Goal: Task Accomplishment & Management: Manage account settings

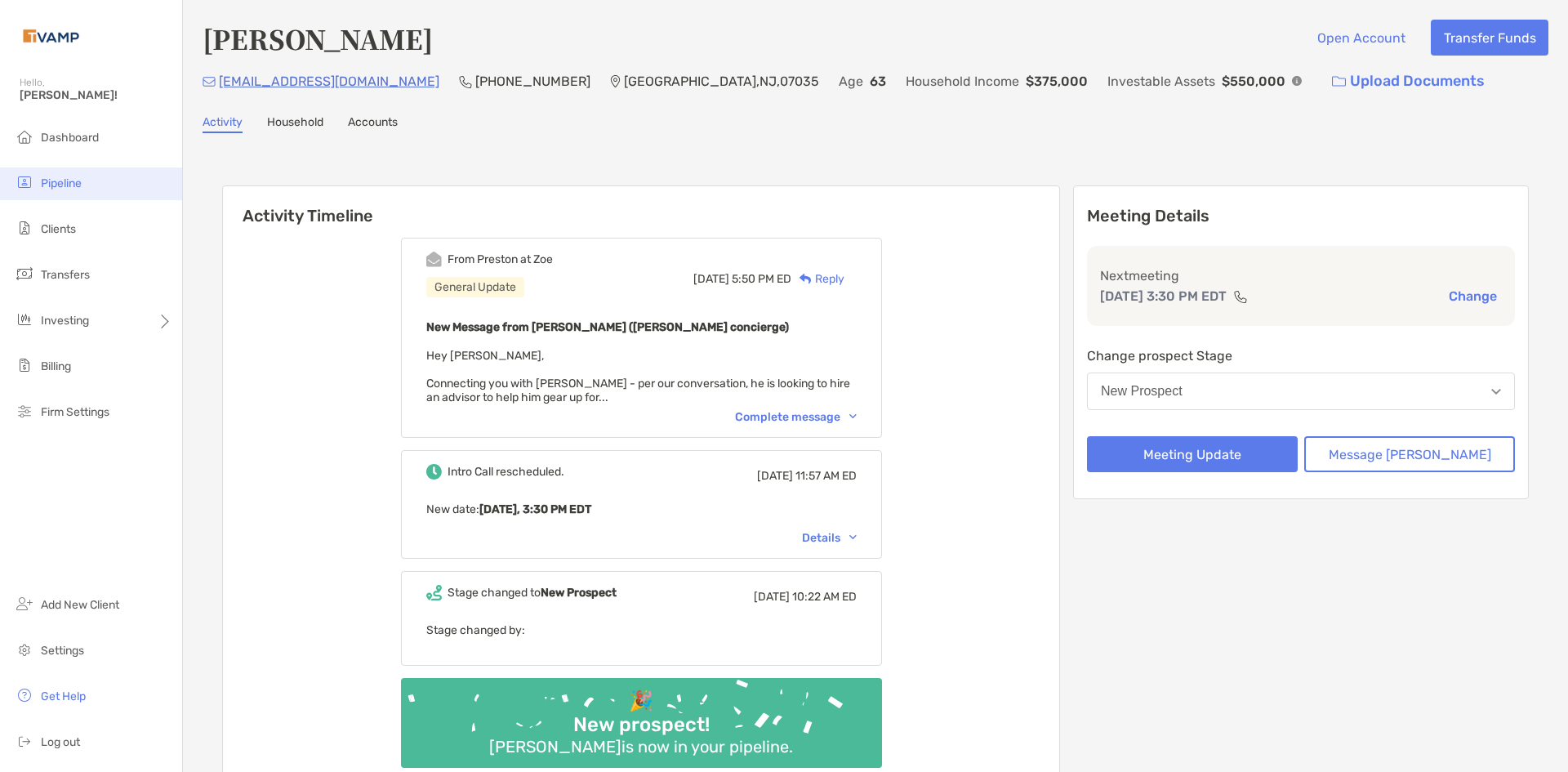
click at [58, 174] on li "Pipeline" at bounding box center [91, 184] width 182 height 32
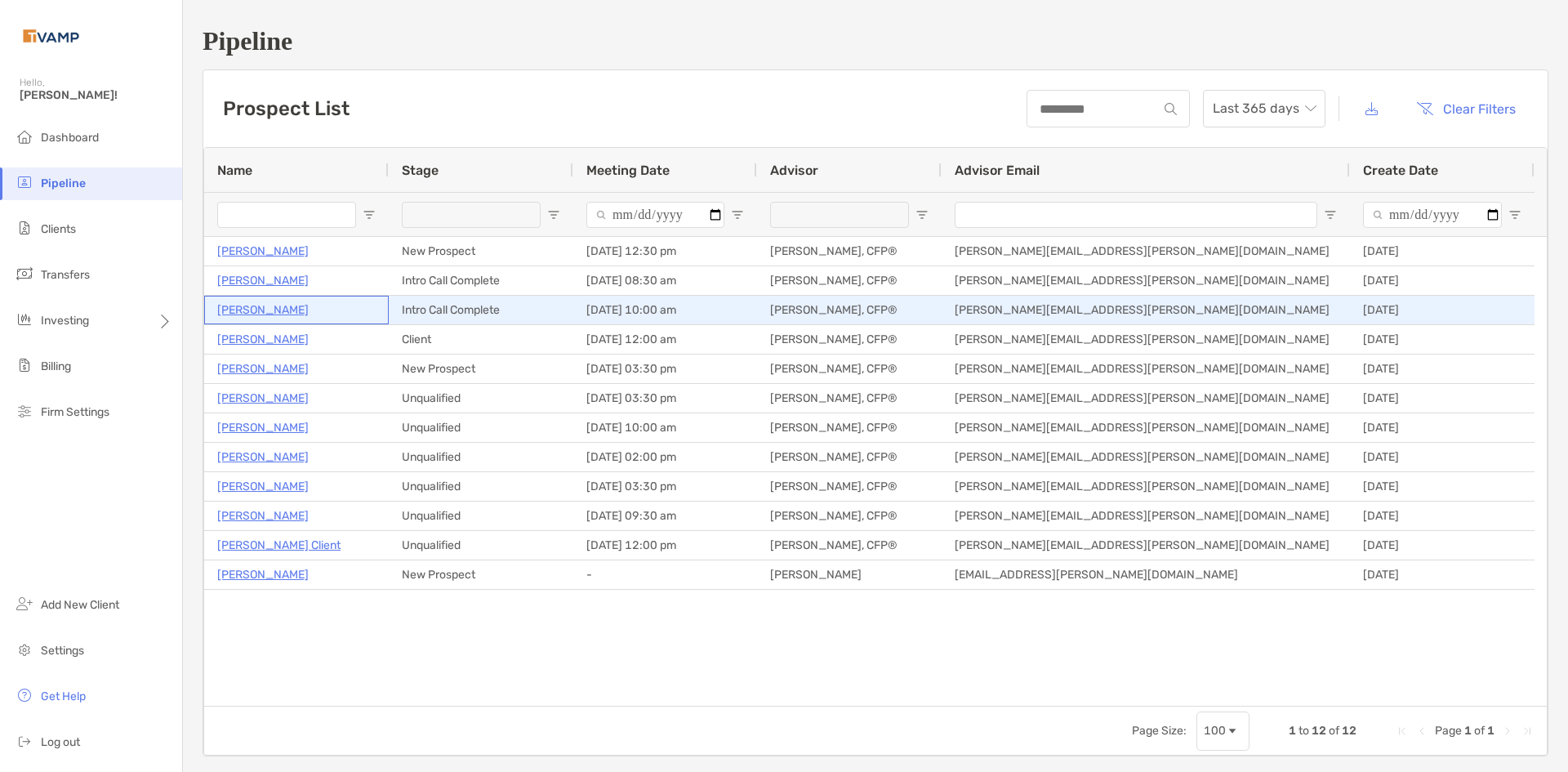
click at [250, 304] on p "[PERSON_NAME]" at bounding box center [263, 310] width 92 height 21
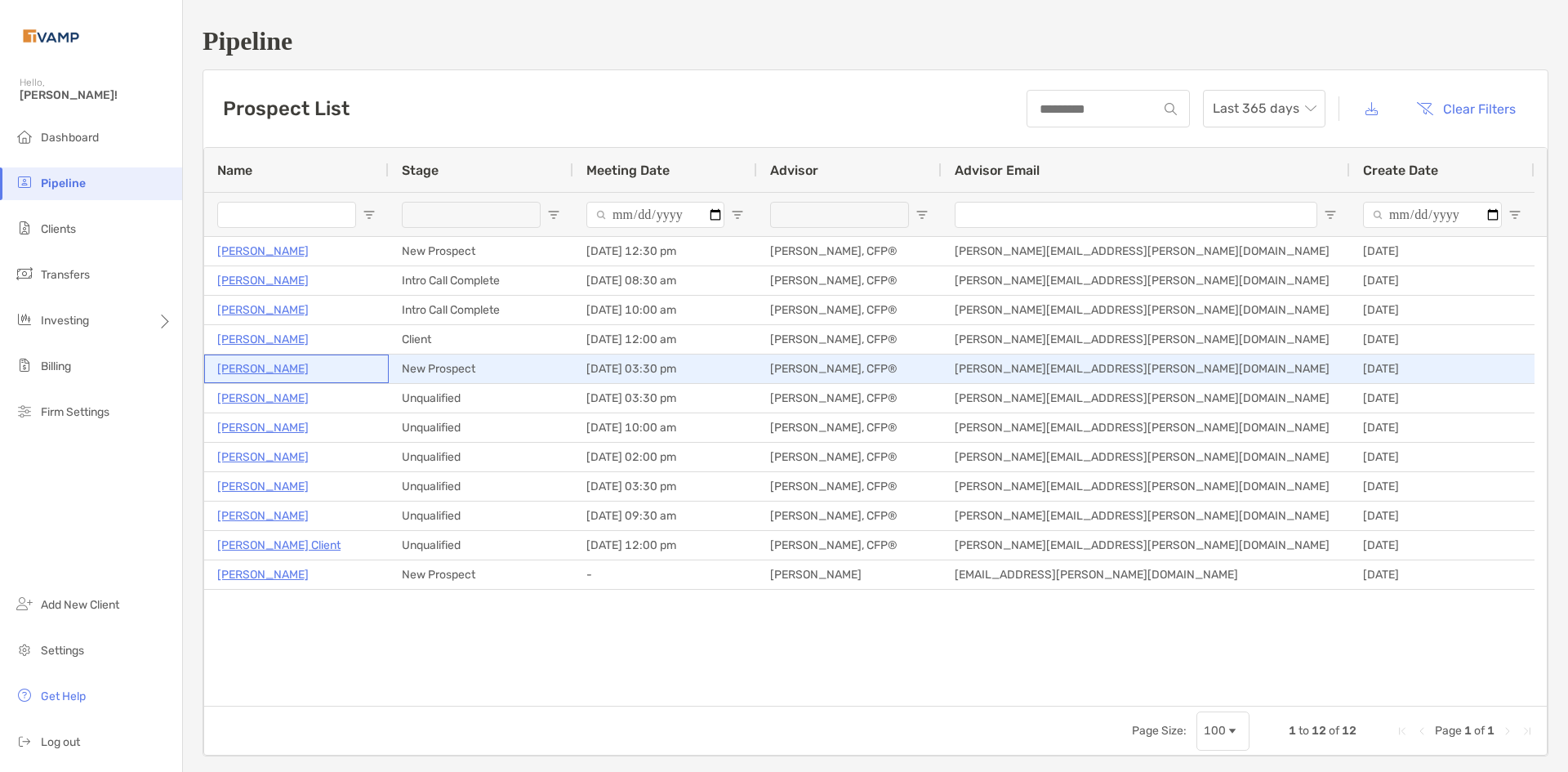
click at [234, 364] on p "John Iozzia" at bounding box center [263, 369] width 92 height 21
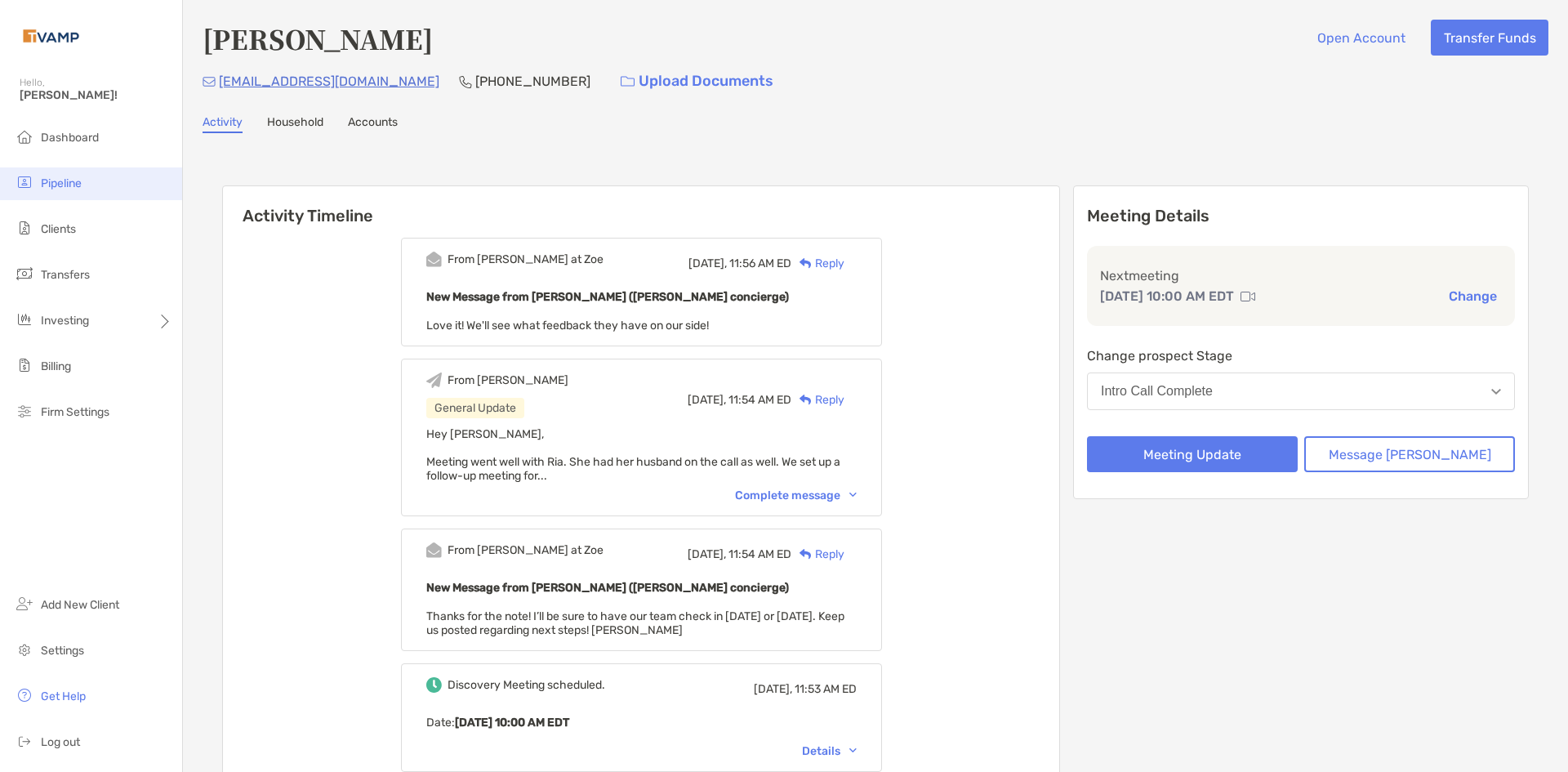
click at [81, 185] on span "Pipeline" at bounding box center [62, 183] width 41 height 13
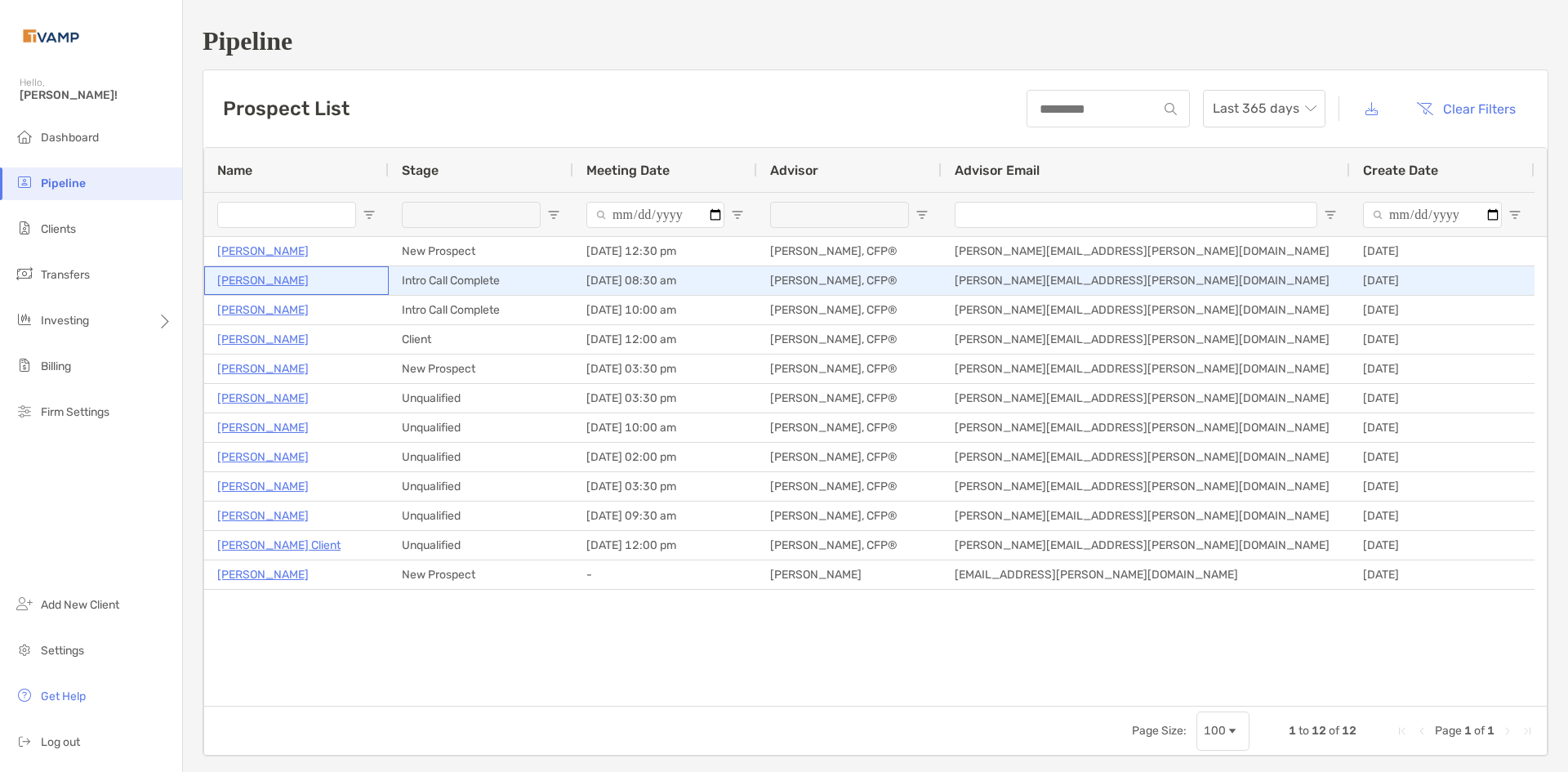
click at [247, 286] on p "[PERSON_NAME]" at bounding box center [263, 280] width 92 height 21
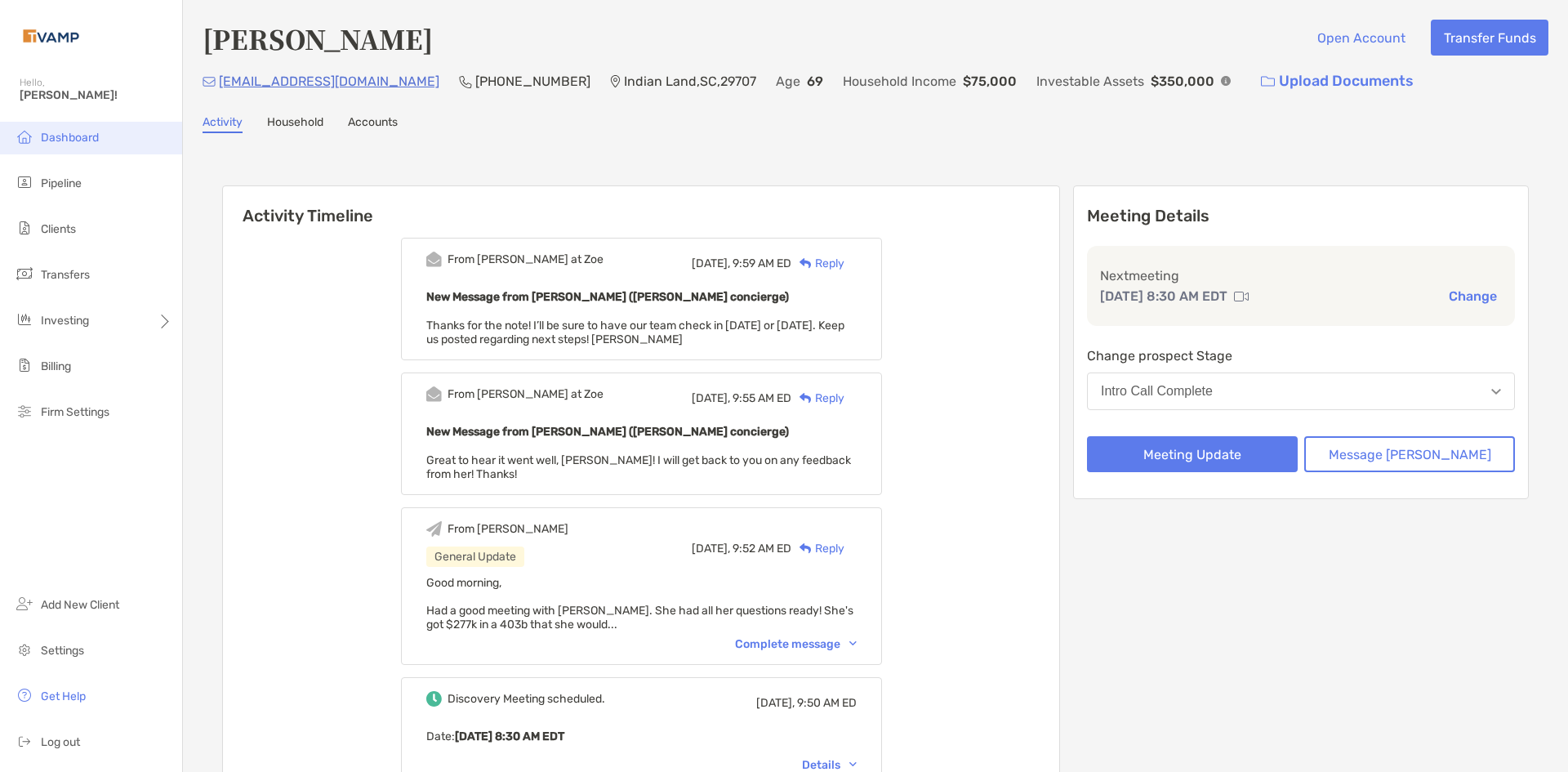
click at [74, 141] on span "Dashboard" at bounding box center [70, 137] width 58 height 13
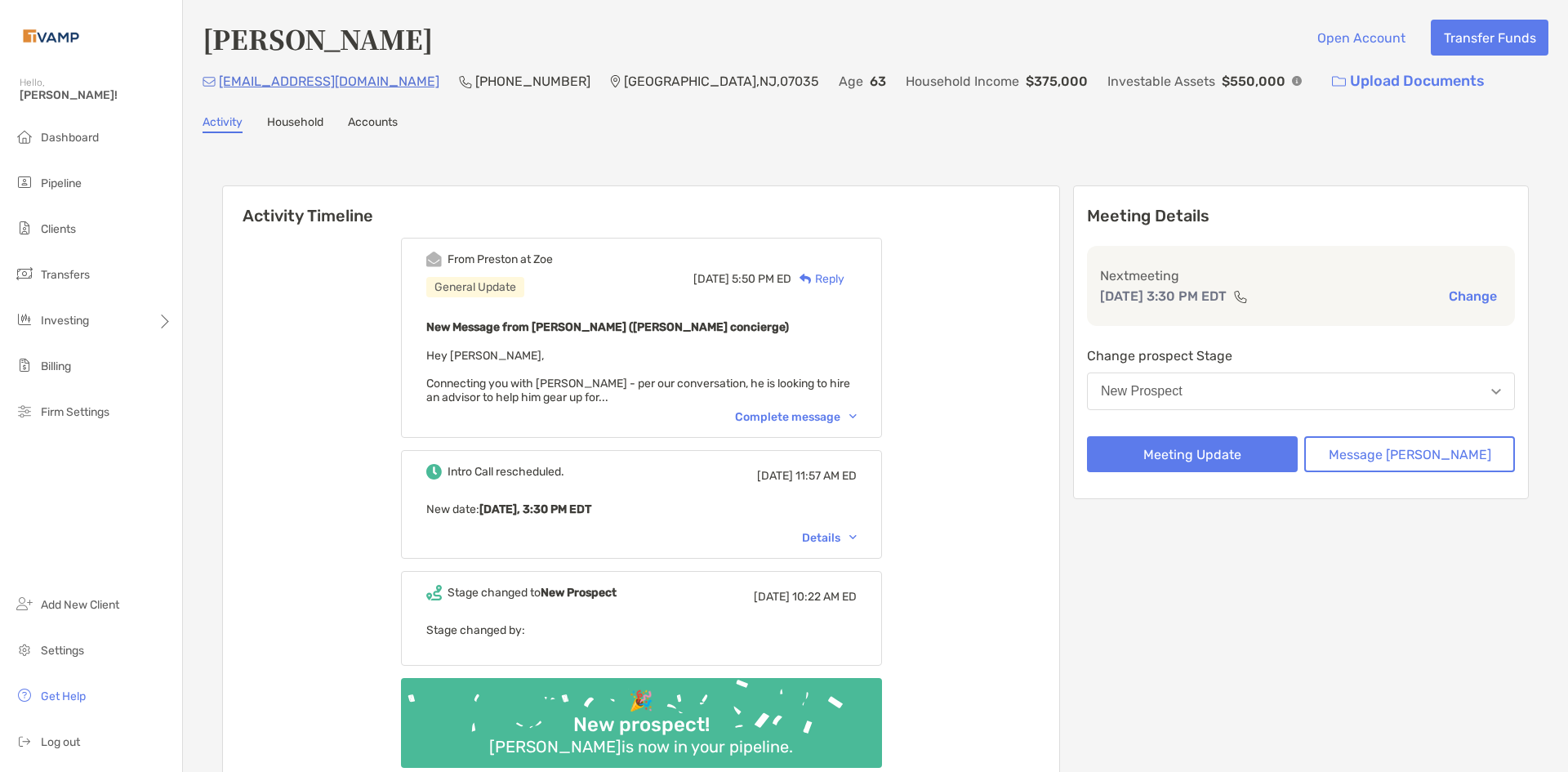
click at [829, 421] on div "Complete message" at bounding box center [796, 417] width 122 height 13
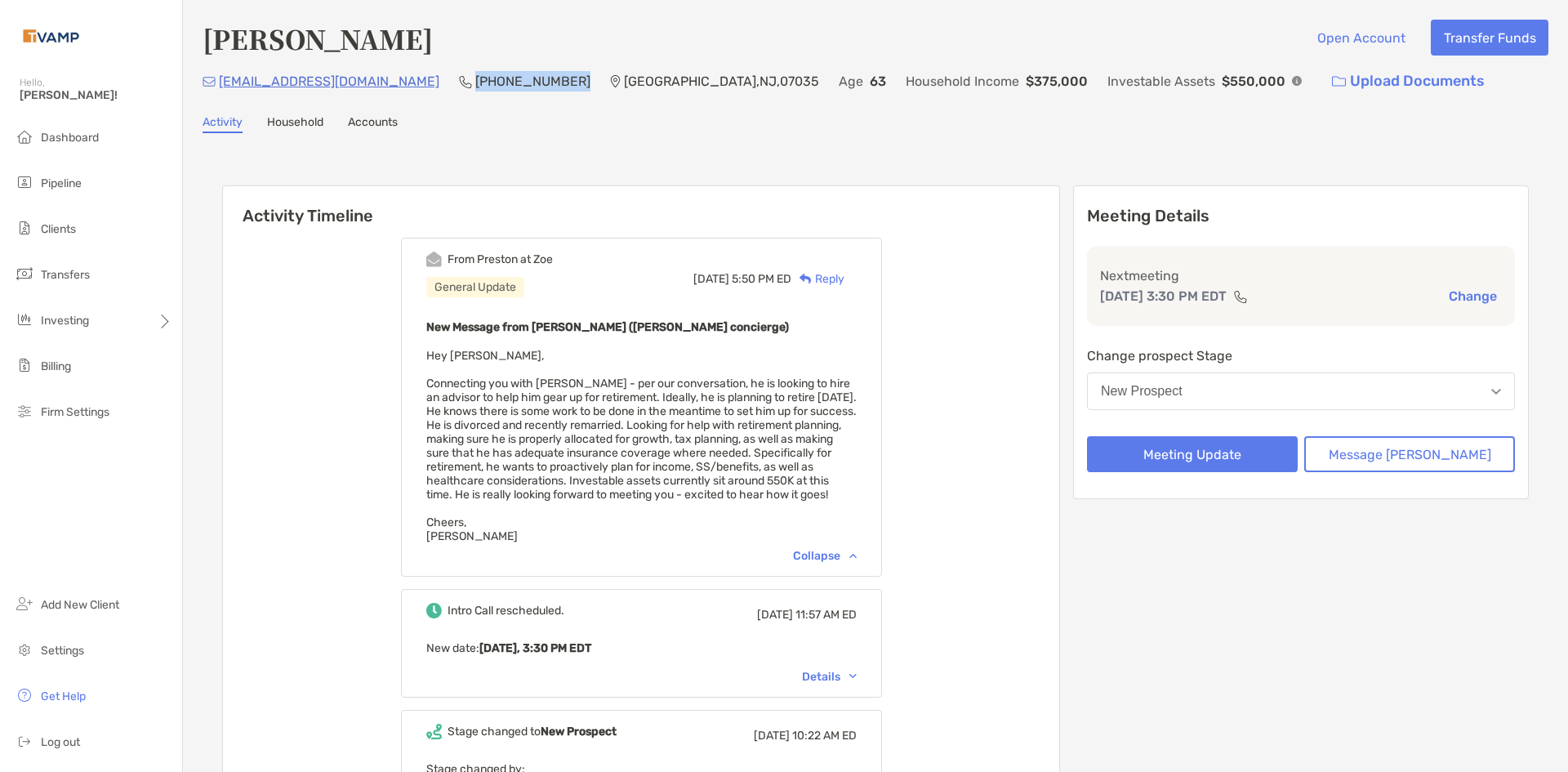
drag, startPoint x: 480, startPoint y: 78, endPoint x: 392, endPoint y: 83, distance: 88.1
click at [476, 83] on p "(551) 579-4699" at bounding box center [533, 81] width 115 height 21
copy p "(551) 579-4699"
click at [1045, 547] on div "From Preston at Zoe General Update Mon, Sep 15 5:50 PM ED Reply New Message fro…" at bounding box center [641, 578] width 837 height 706
click at [1192, 655] on div "Meeting Details Next meeting Sep 17, 3:30 PM EDT Change Change prospect Stage N…" at bounding box center [1301, 559] width 456 height 747
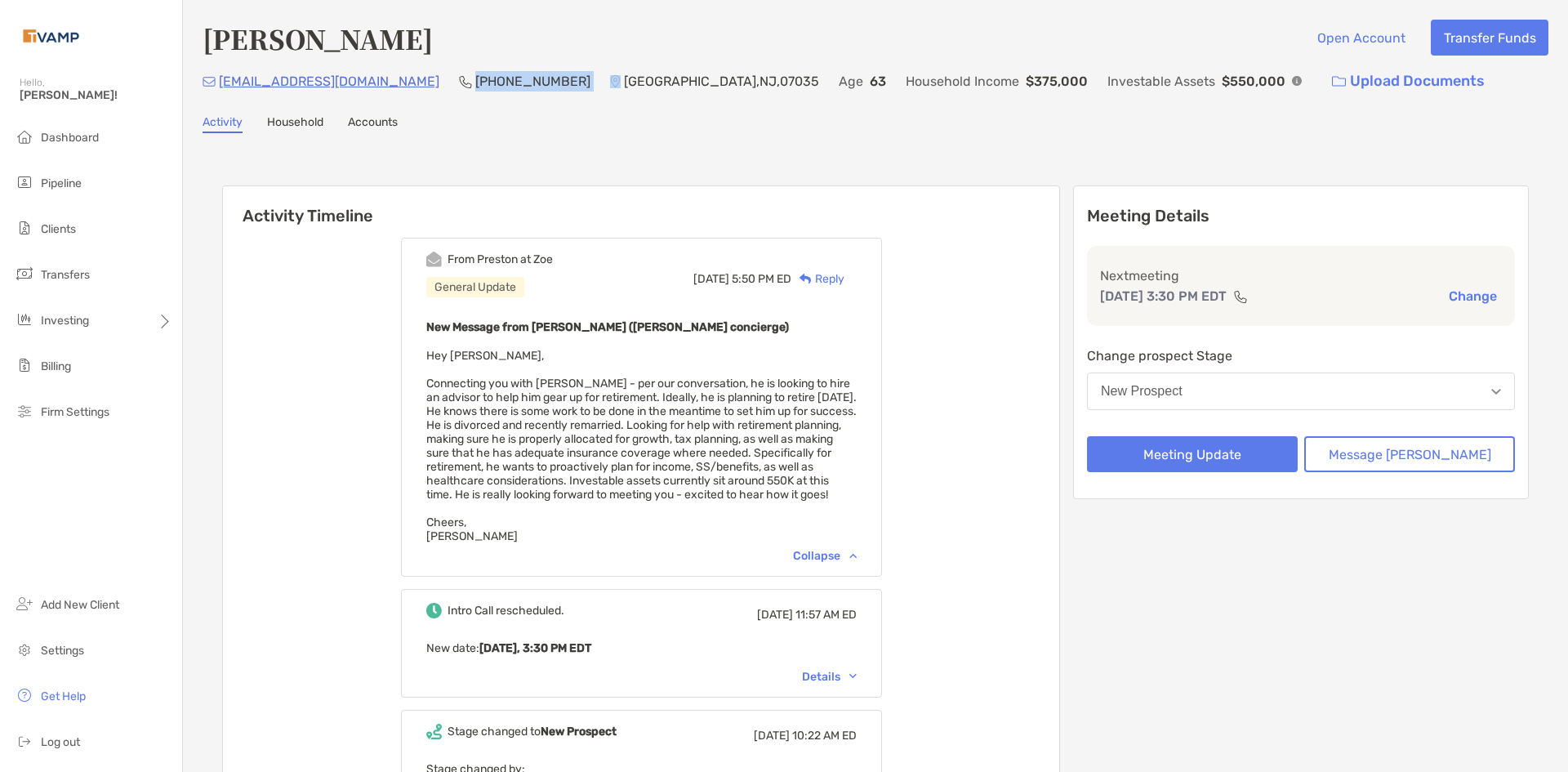
drag, startPoint x: 495, startPoint y: 70, endPoint x: 390, endPoint y: 89, distance: 106.7
click at [390, 89] on div "johnioz10@yahoo.com (551) 579-4699 Lincoln Park , NJ , 07035 Age 63 Household I…" at bounding box center [876, 81] width 1346 height 35
copy p "(551) 579-4699"
drag, startPoint x: 358, startPoint y: 82, endPoint x: 221, endPoint y: 89, distance: 137.2
click at [221, 89] on div "johnioz10@yahoo.com (551) 579-4699 Lincoln Park , NJ , 07035 Age 63 Household I…" at bounding box center [876, 81] width 1346 height 35
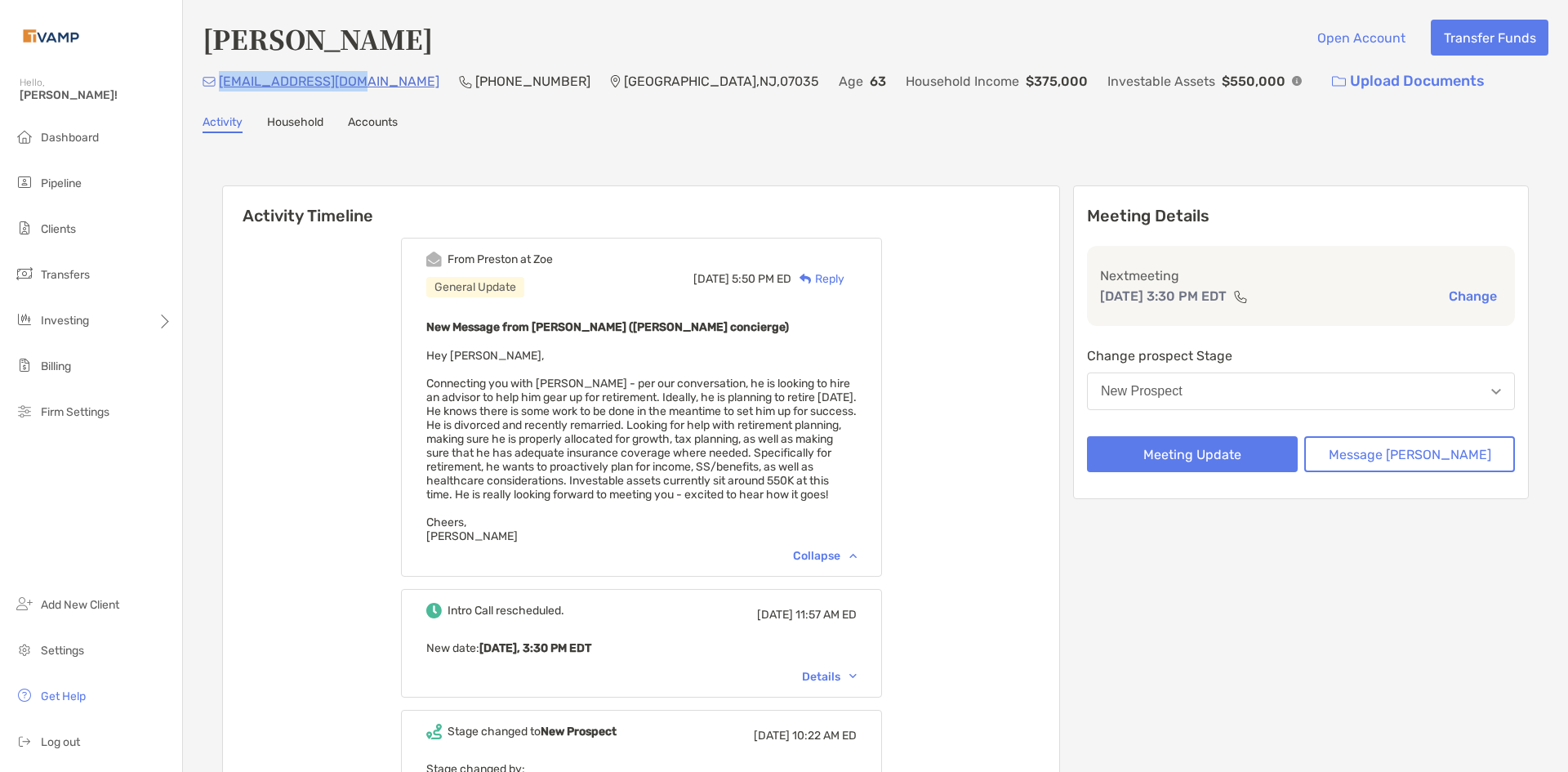
copy p "johnioz10@yahoo.com"
click at [671, 20] on div "John Iozzia Open Account Transfer Funds" at bounding box center [876, 39] width 1346 height 38
click at [1183, 386] on div "New Prospect" at bounding box center [1142, 391] width 82 height 14
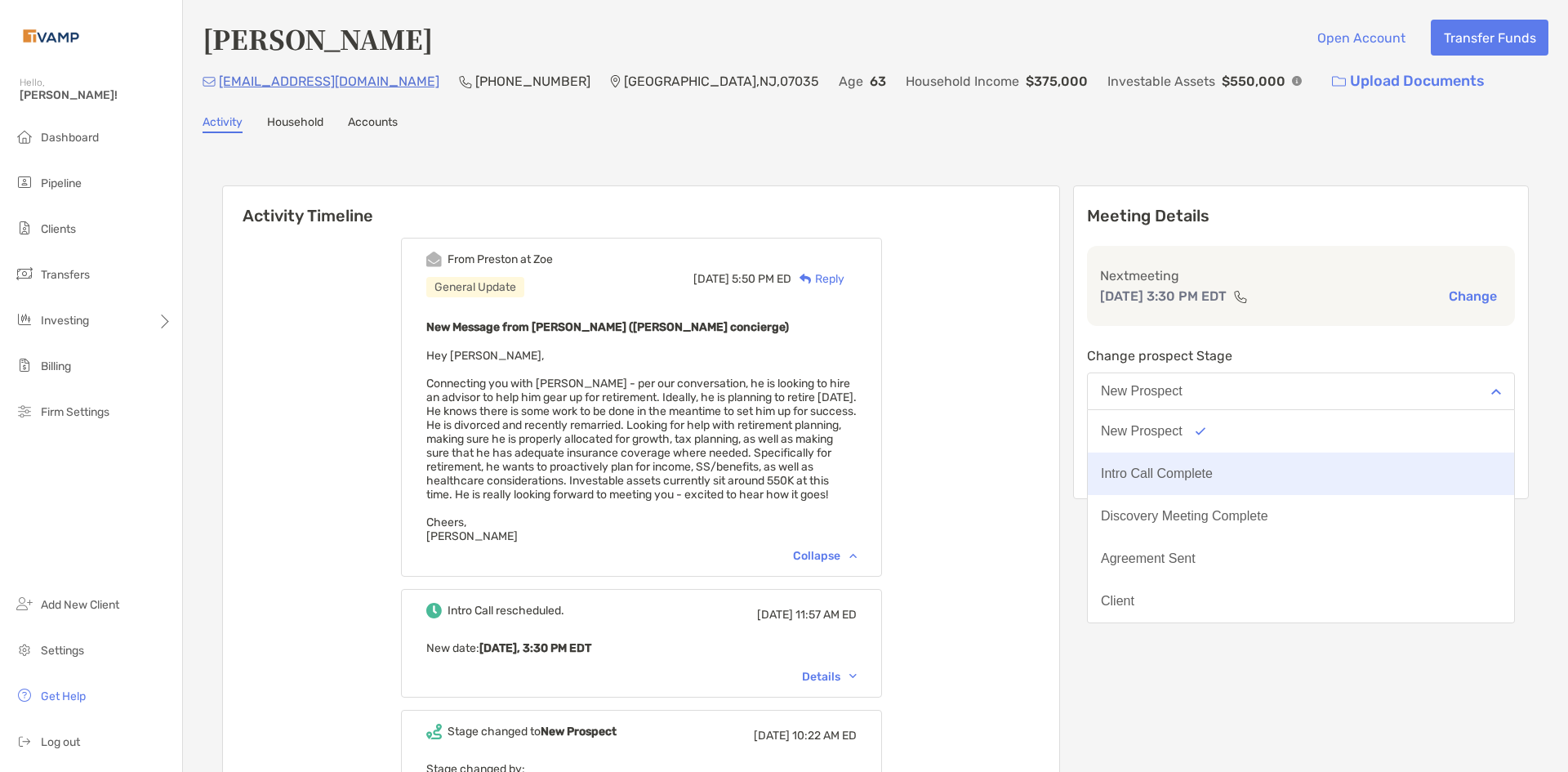
click at [1213, 475] on div "Intro Call Complete" at bounding box center [1157, 474] width 112 height 14
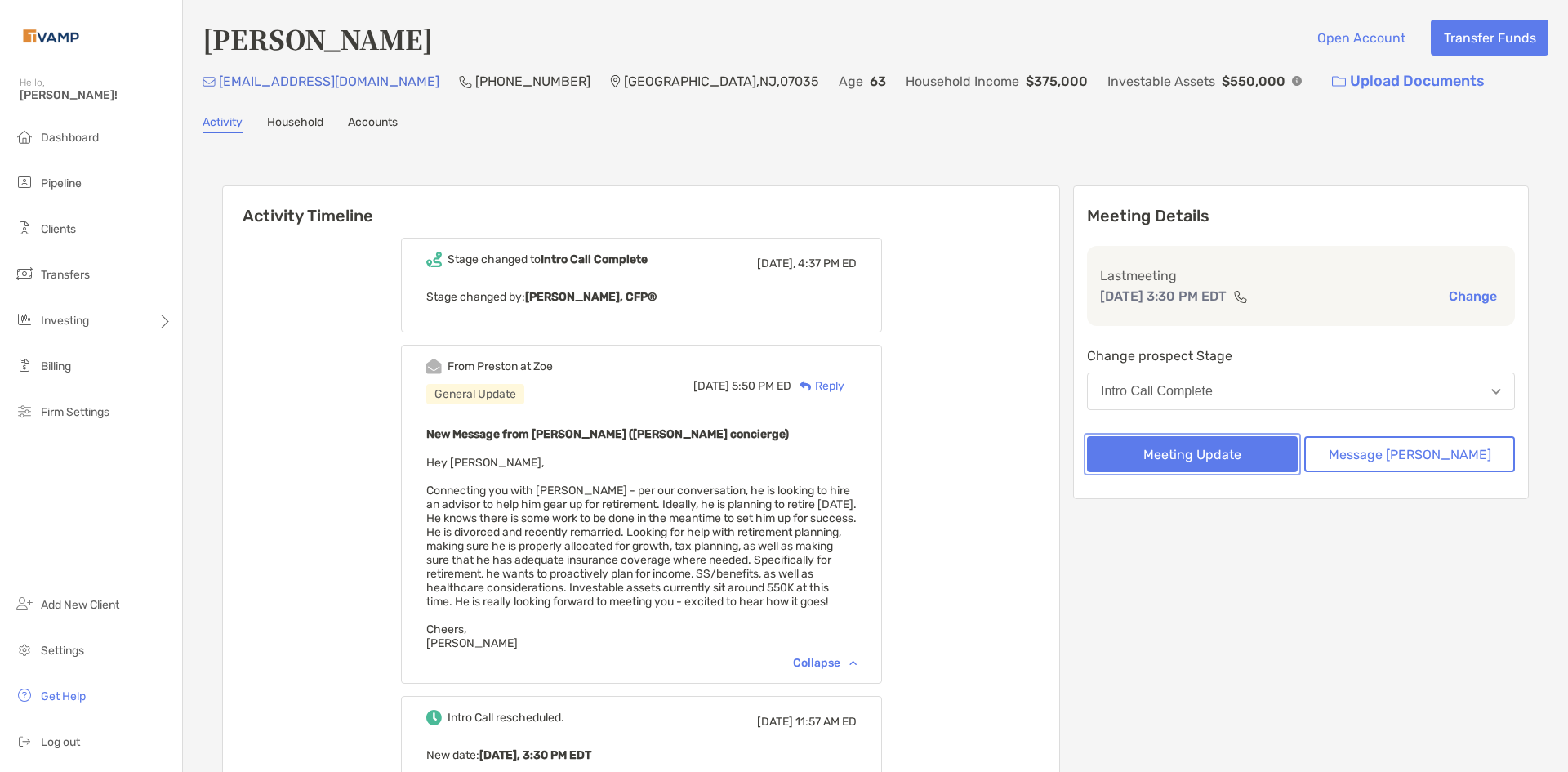
click at [1241, 452] on button "Meeting Update" at bounding box center [1192, 454] width 211 height 36
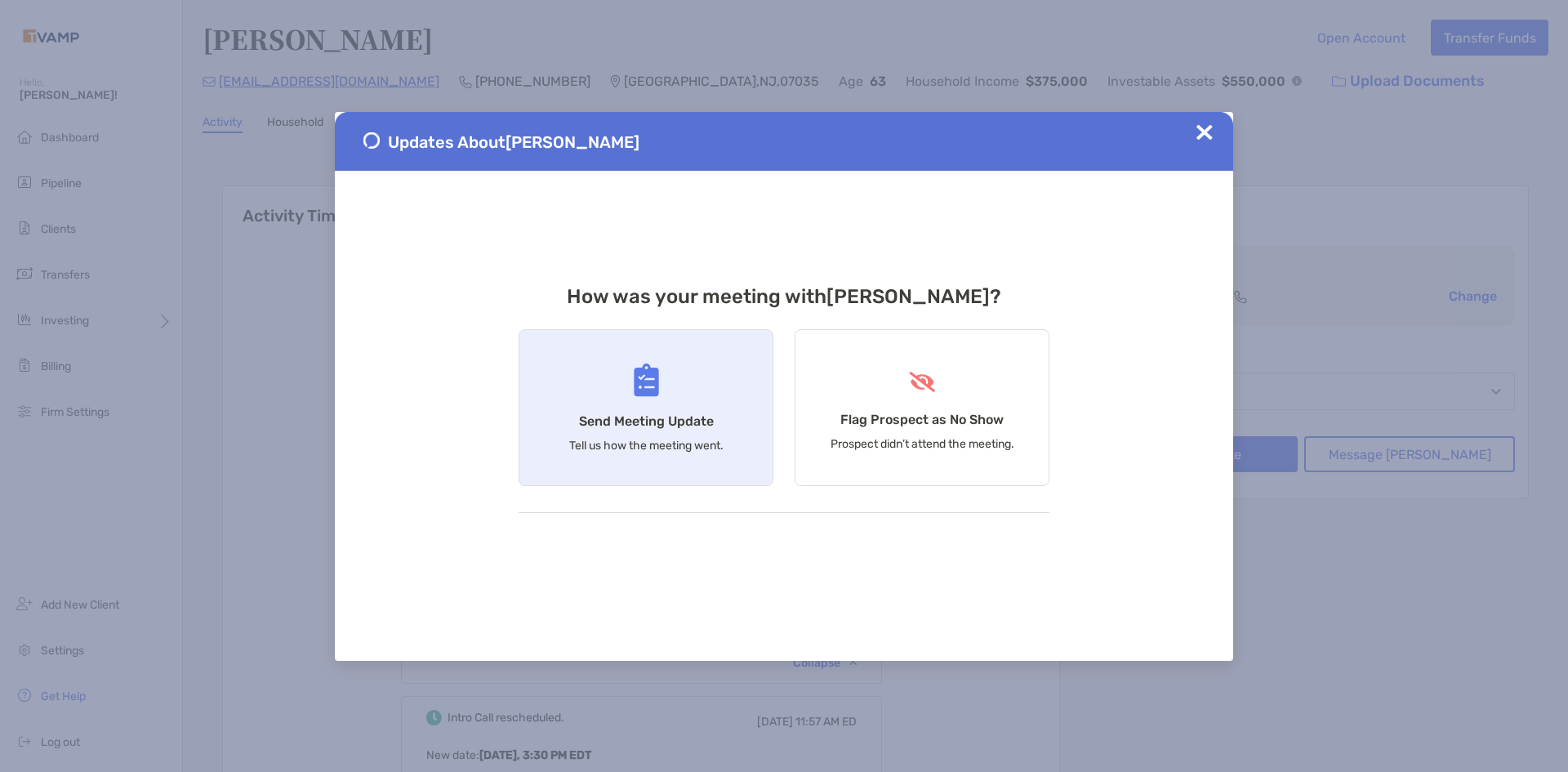
click at [586, 396] on div "Send Meeting Update Tell us how the meeting went." at bounding box center [646, 408] width 255 height 157
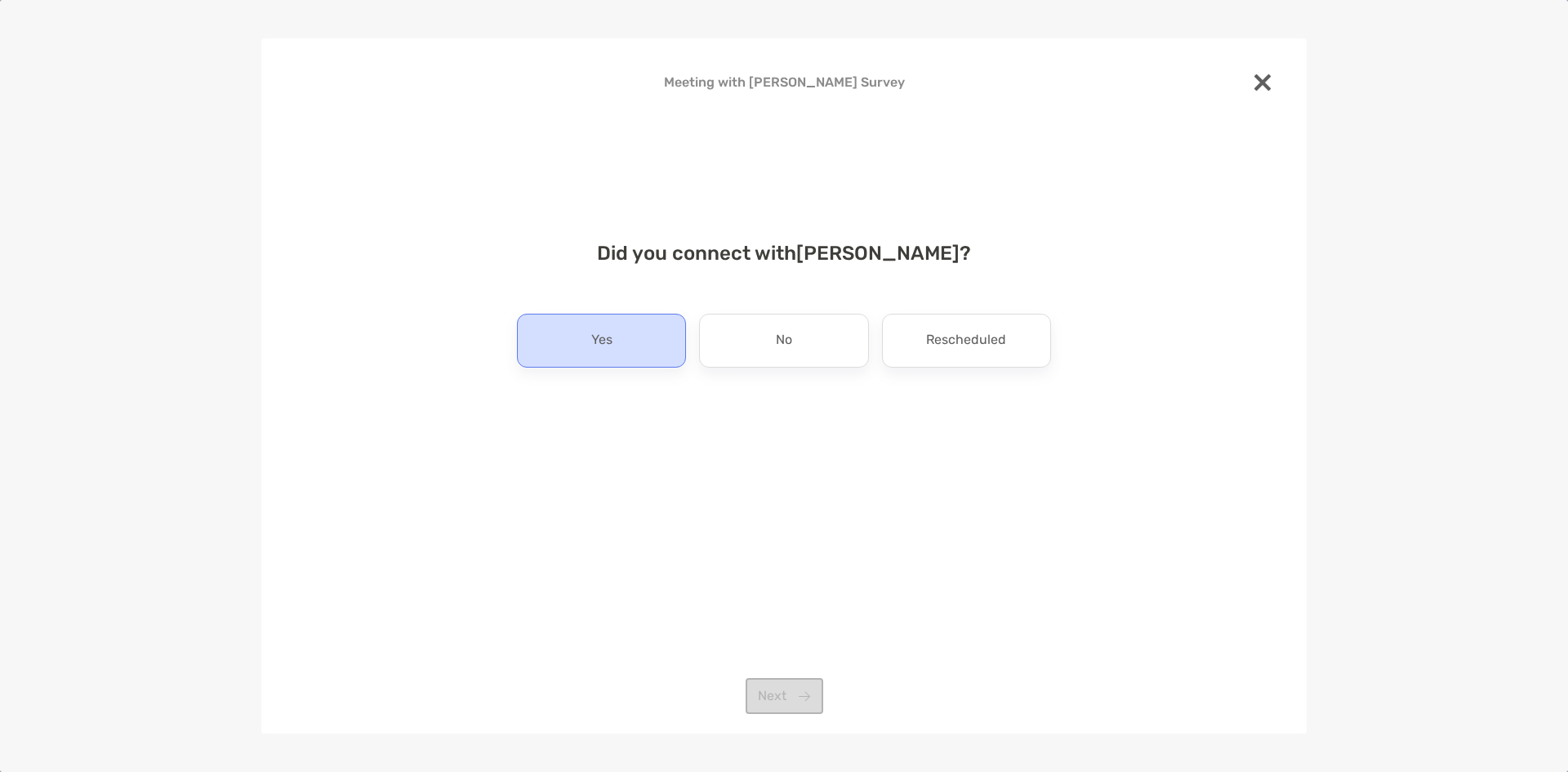
click at [626, 341] on div "Yes" at bounding box center [601, 340] width 169 height 54
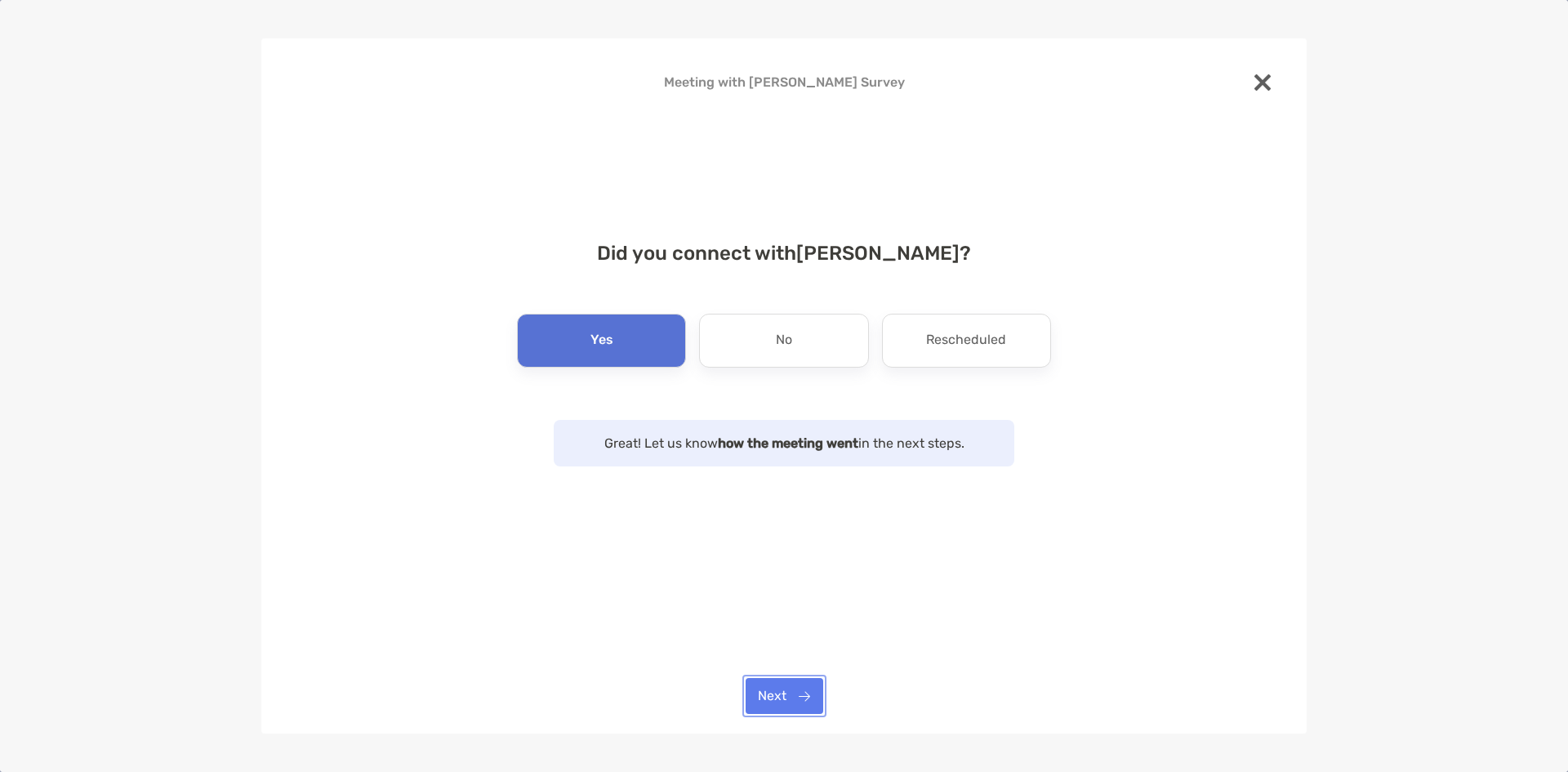
click at [775, 689] on button "Next" at bounding box center [784, 696] width 77 height 36
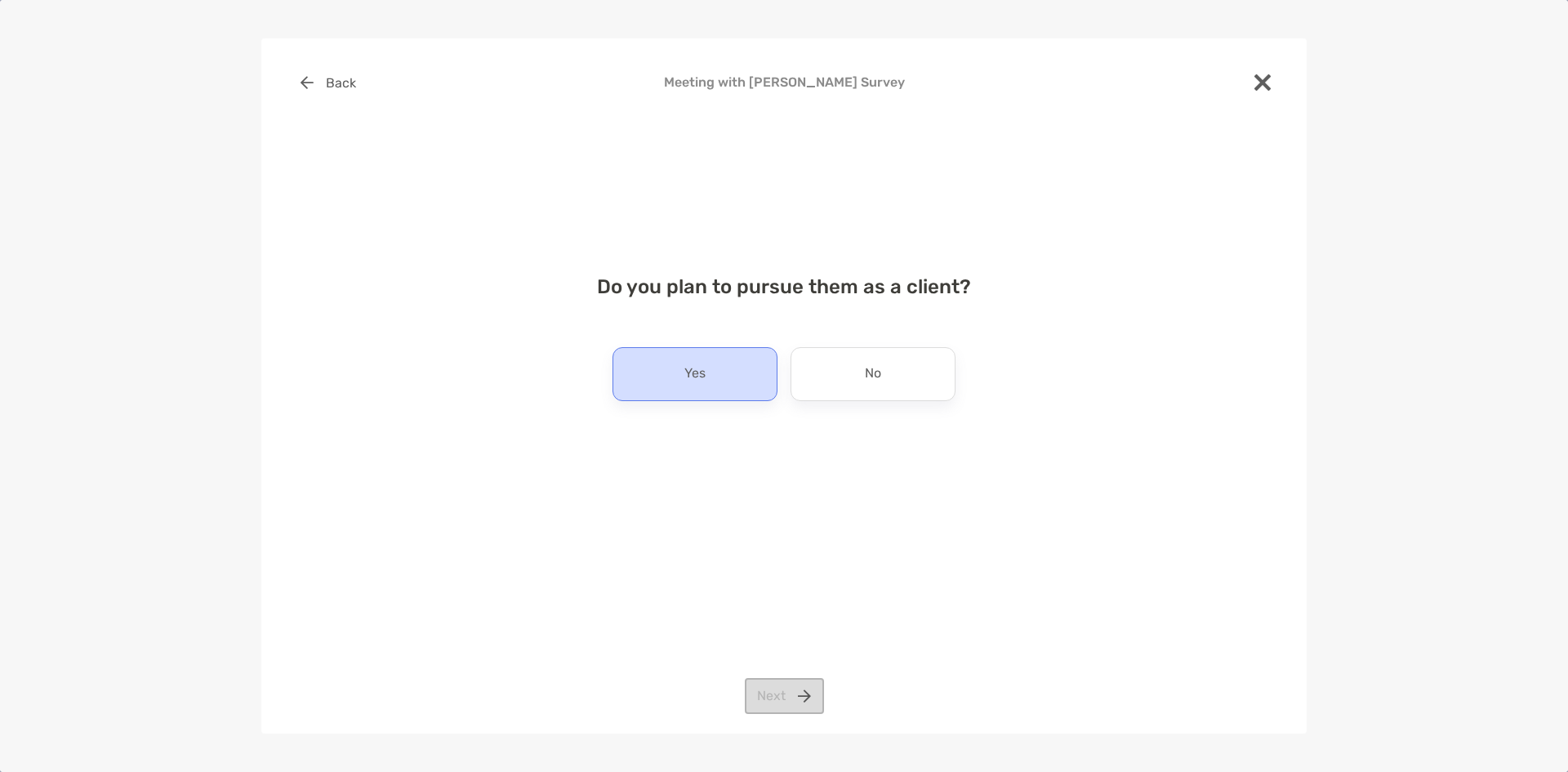
click at [700, 361] on p "Yes" at bounding box center [696, 373] width 22 height 26
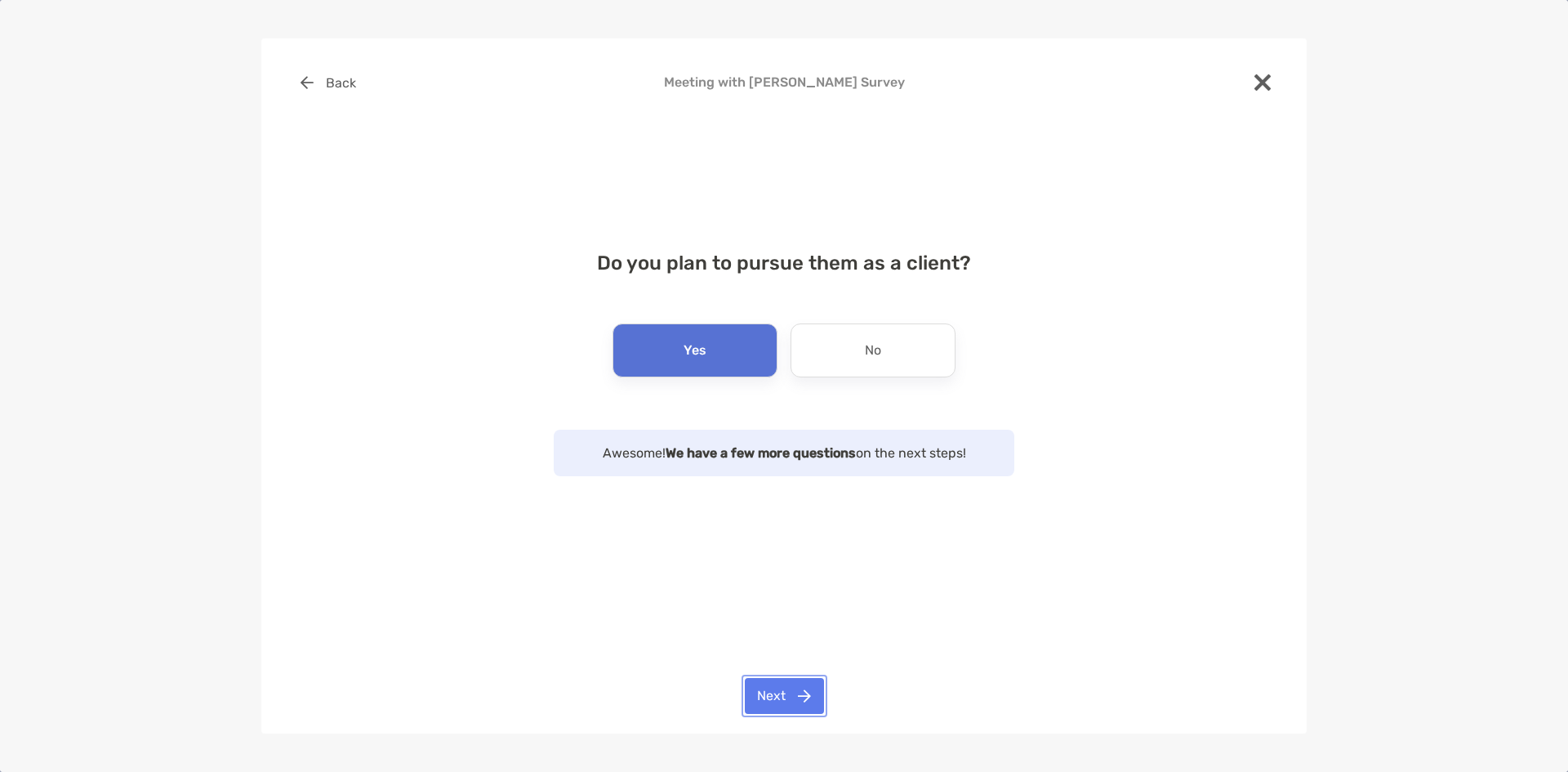
click at [770, 692] on button "Next" at bounding box center [784, 696] width 79 height 36
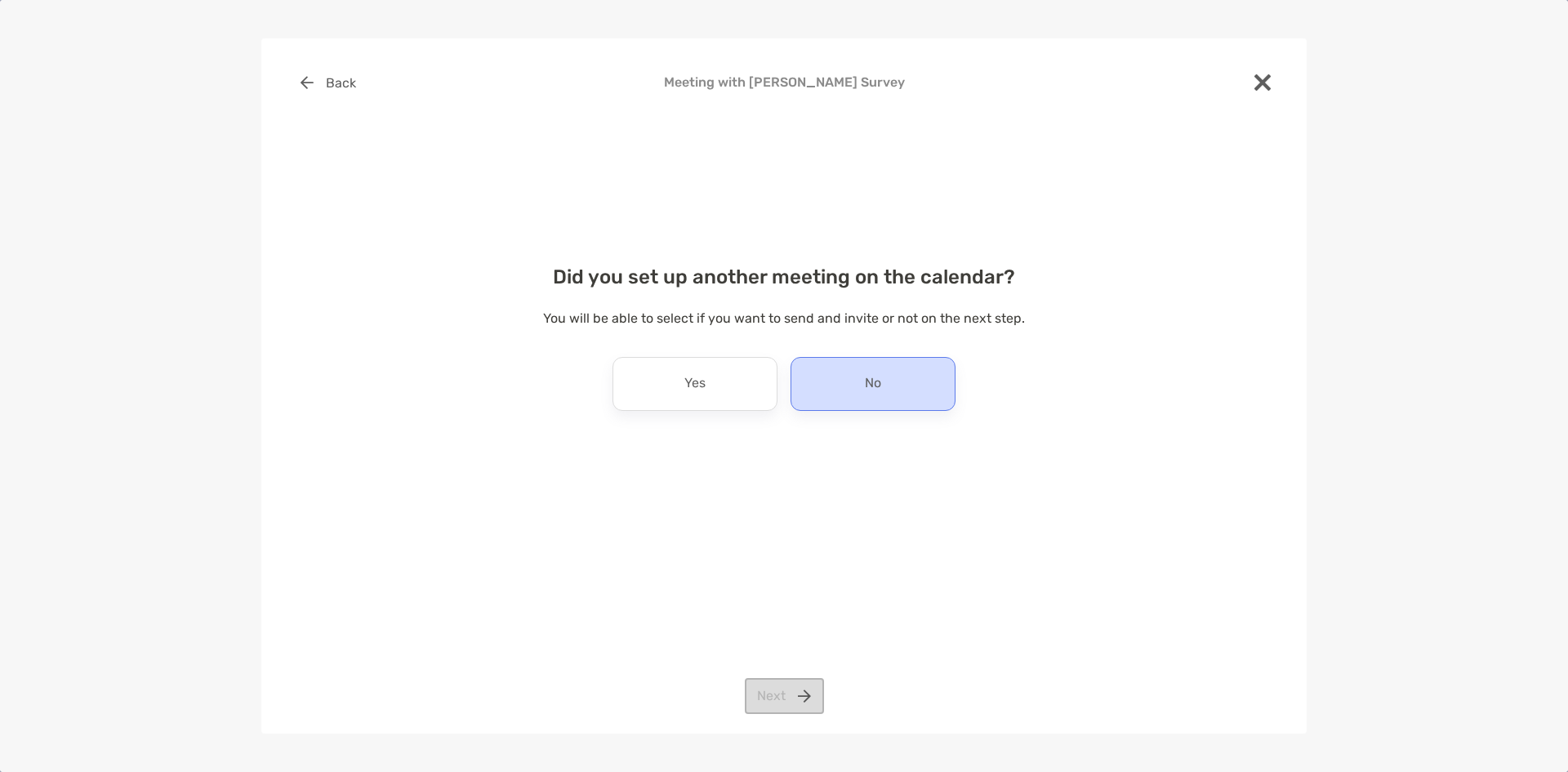
click at [839, 373] on div "No" at bounding box center [873, 384] width 165 height 54
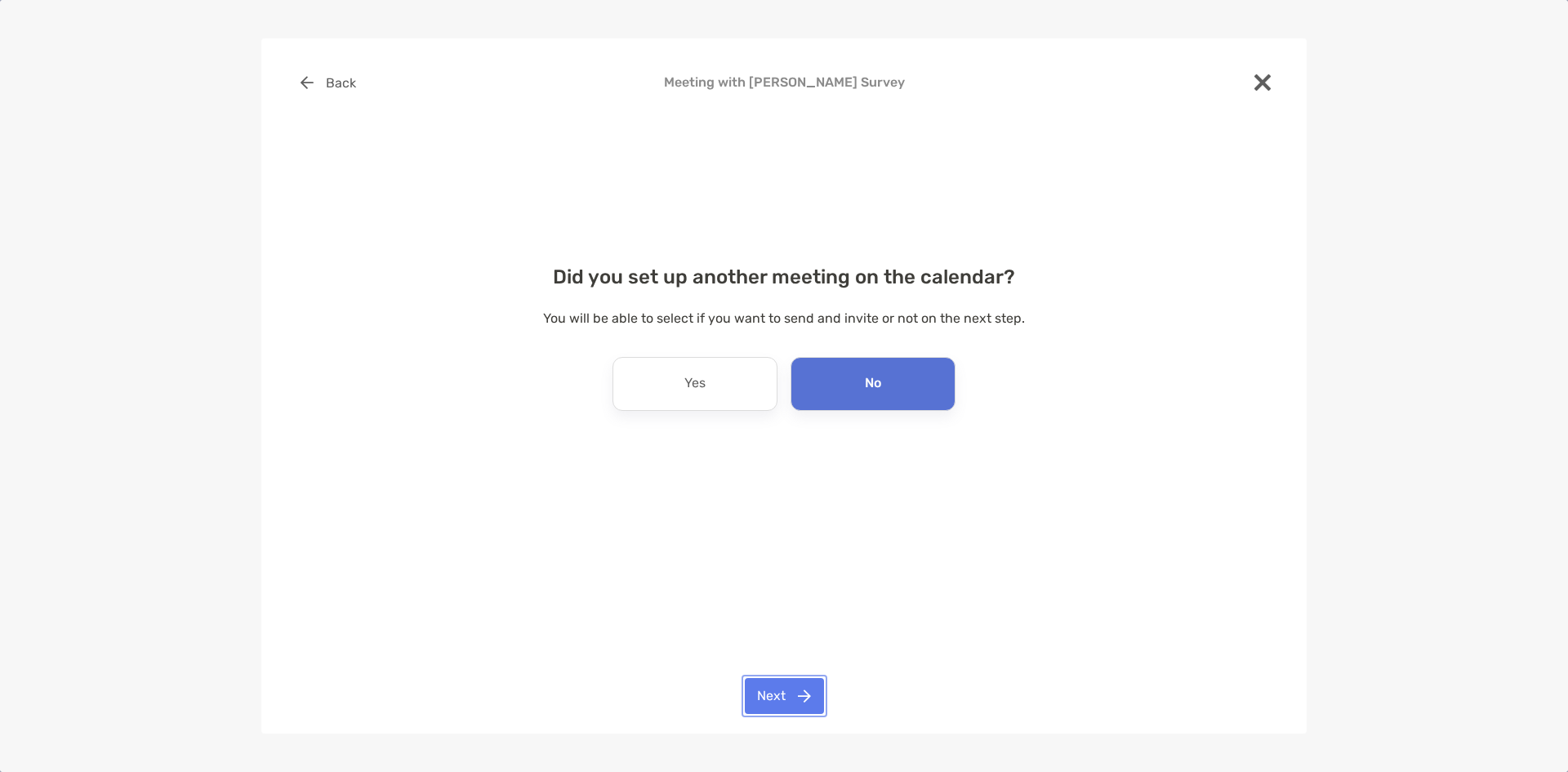
click at [771, 706] on button "Next" at bounding box center [784, 696] width 79 height 36
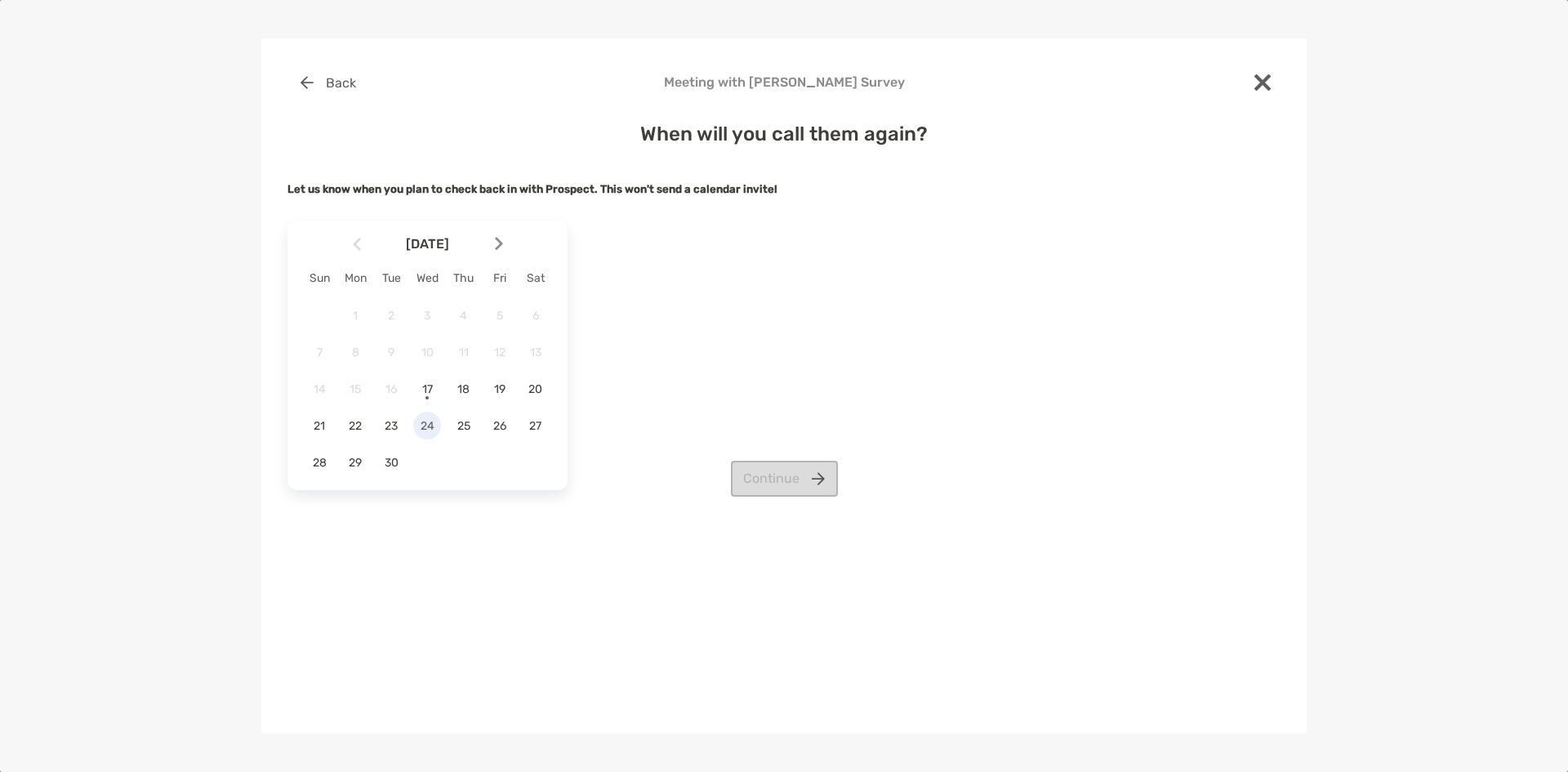
click at [425, 433] on div "24" at bounding box center [427, 425] width 28 height 28
click at [758, 482] on button "Continue" at bounding box center [784, 478] width 107 height 36
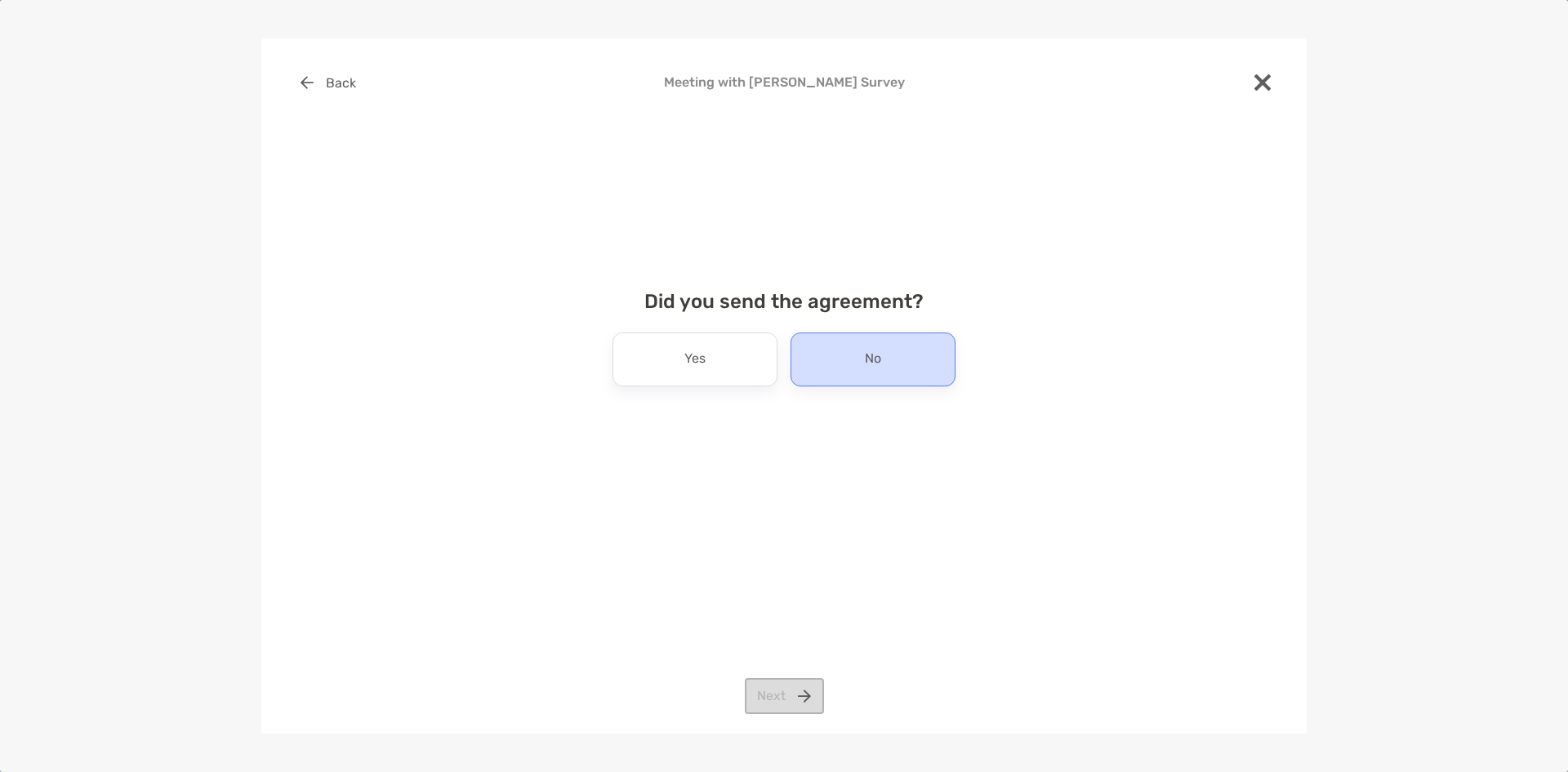
click at [862, 355] on div "No" at bounding box center [873, 359] width 165 height 54
click at [784, 694] on button "Next" at bounding box center [784, 696] width 79 height 36
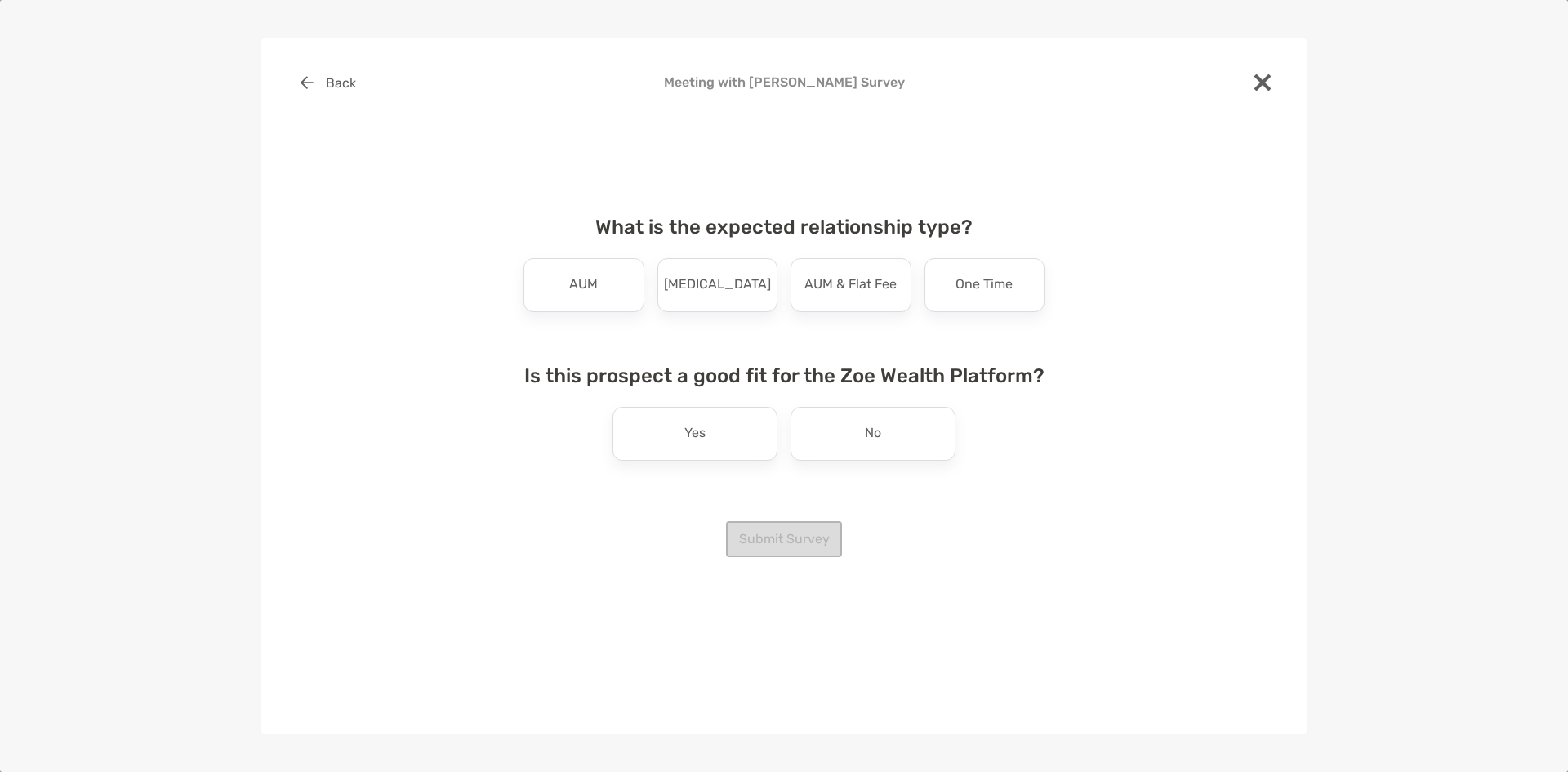
click at [609, 282] on div "AUM" at bounding box center [583, 285] width 121 height 54
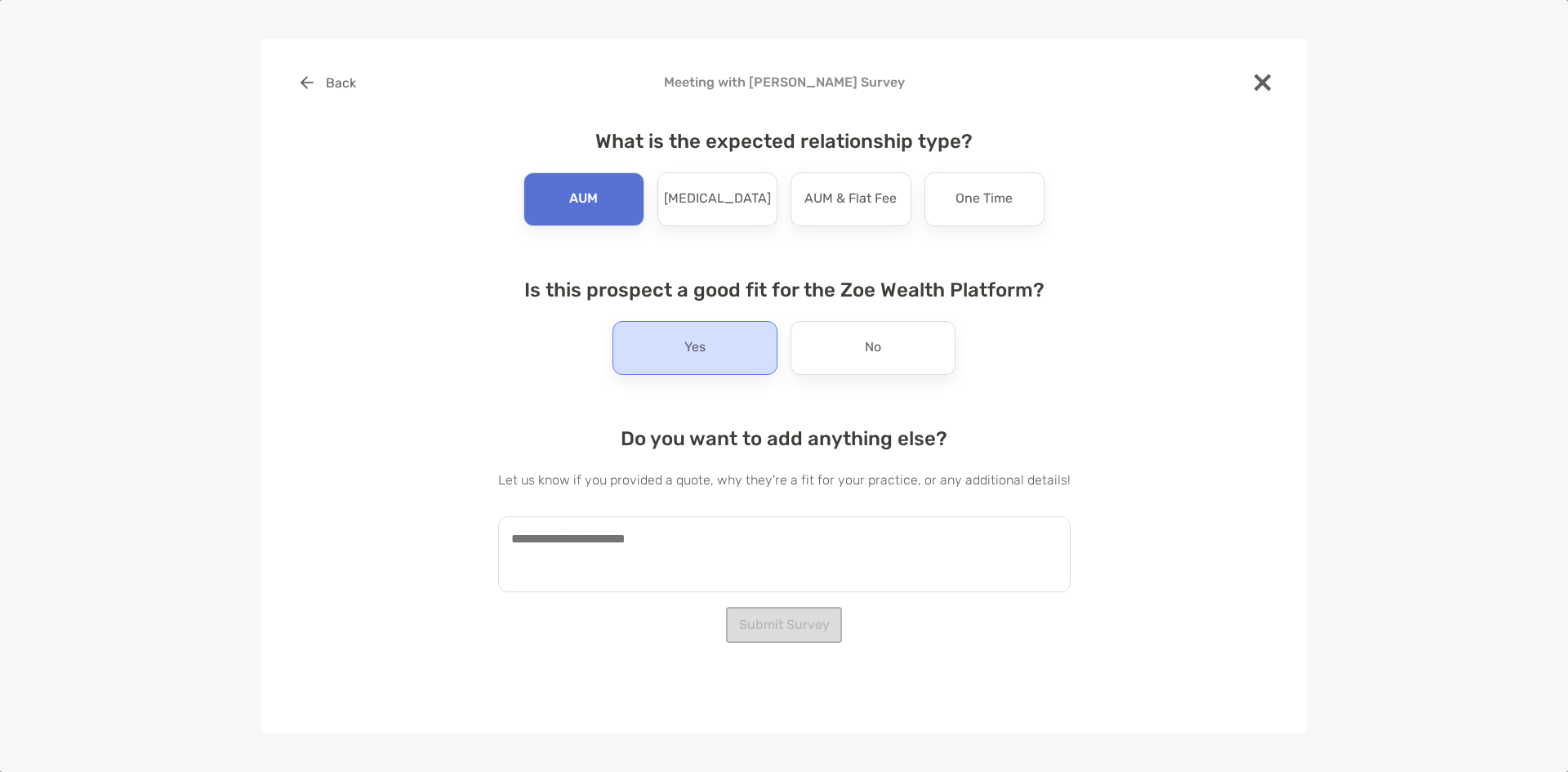
click at [699, 350] on p "Yes" at bounding box center [696, 347] width 22 height 26
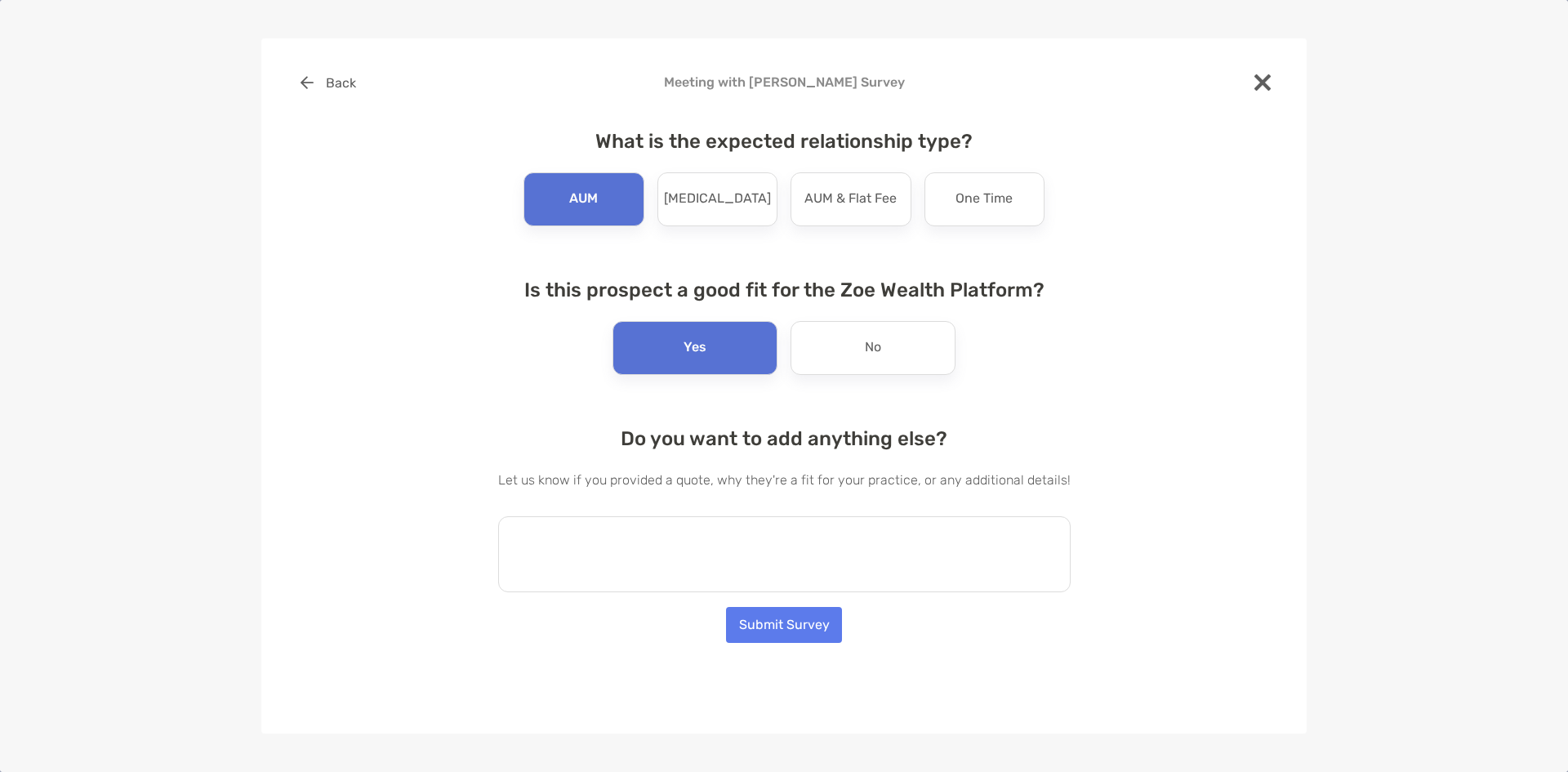
click at [677, 534] on textarea at bounding box center [784, 554] width 573 height 76
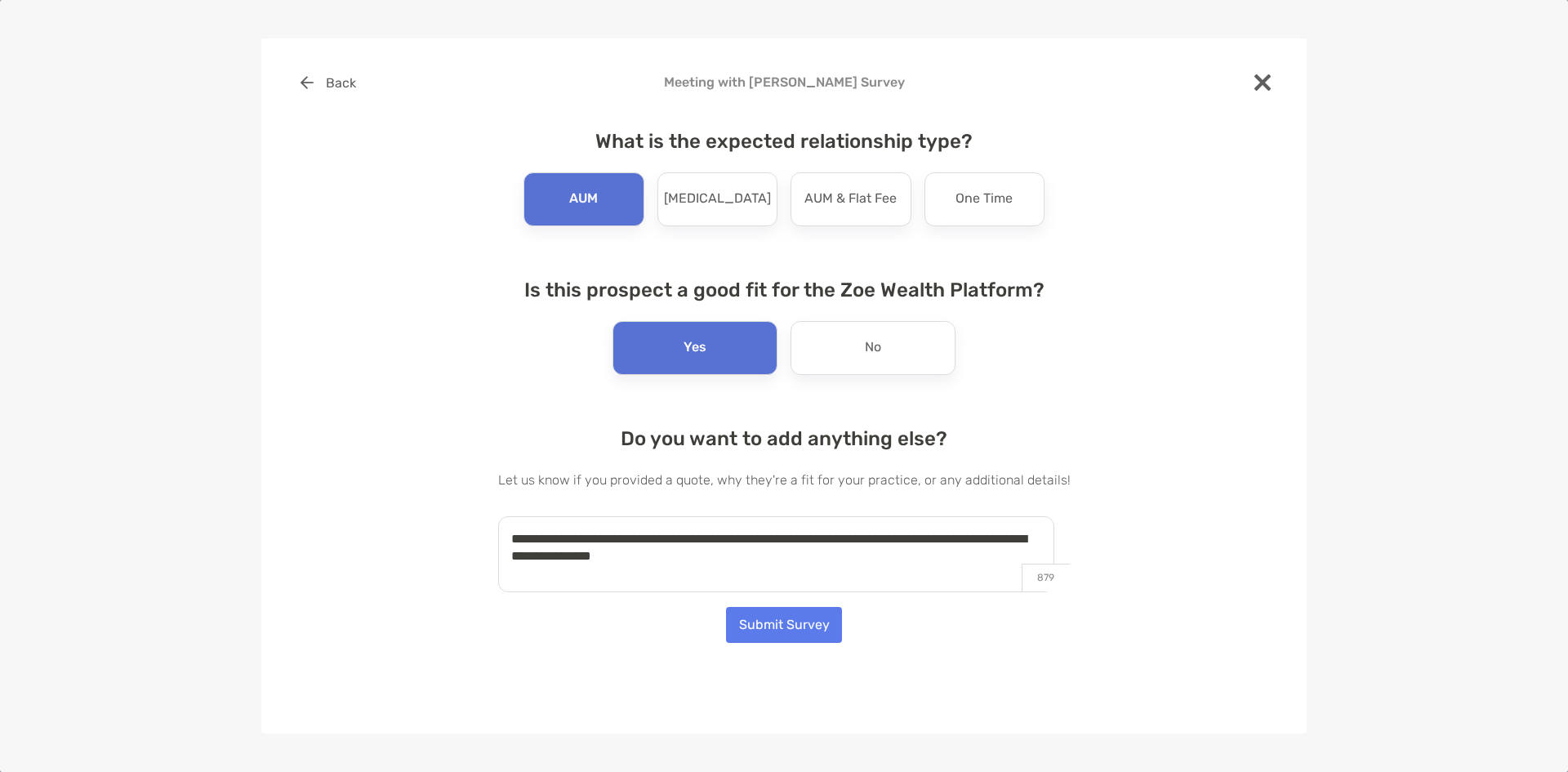
type textarea "**********"
click at [783, 639] on button "Submit Survey" at bounding box center [784, 625] width 116 height 36
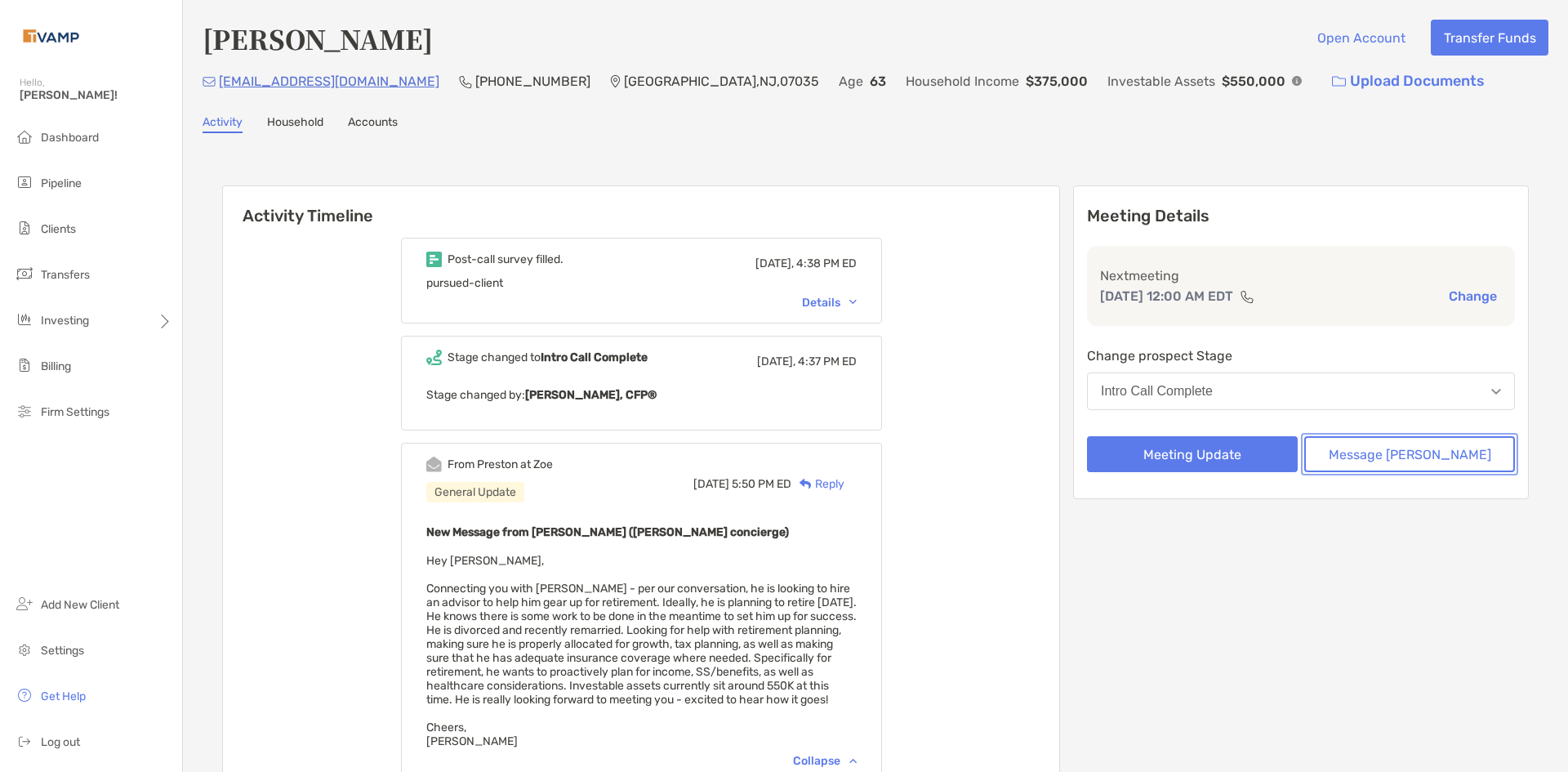
click at [1422, 459] on button "Message Zoe" at bounding box center [1409, 454] width 211 height 36
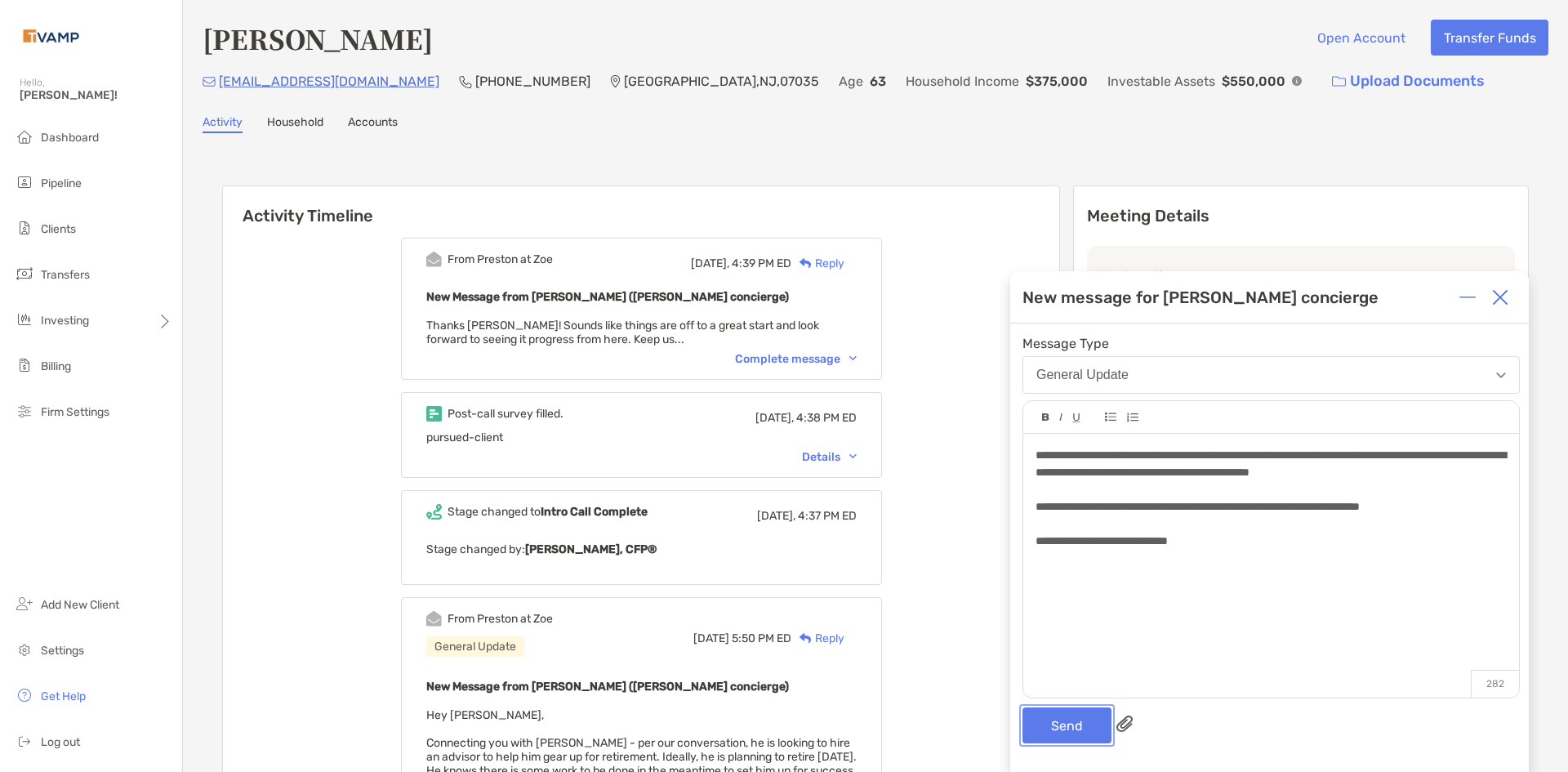
click at [1068, 724] on button "Send" at bounding box center [1066, 725] width 89 height 36
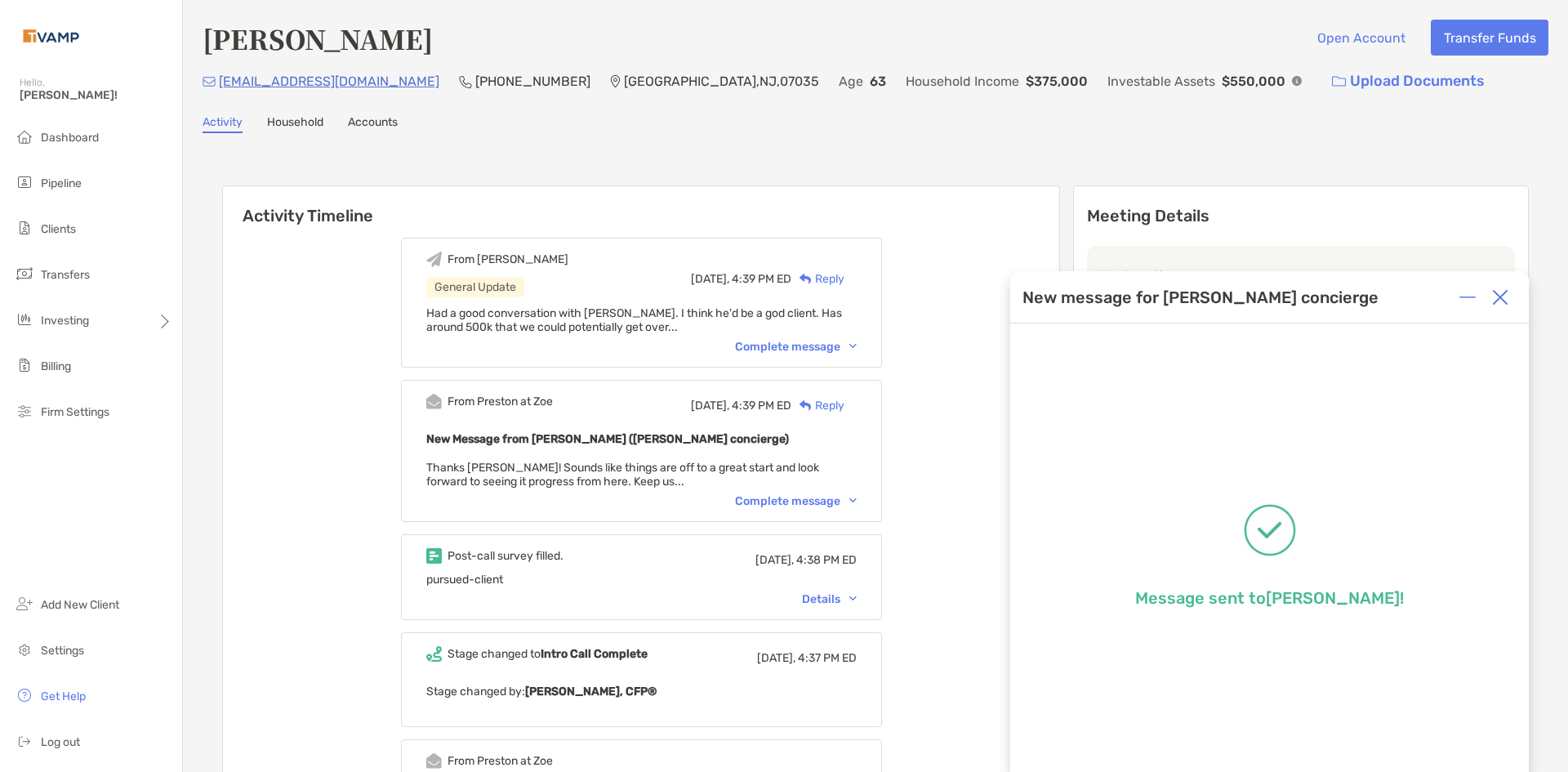
click at [1500, 301] on img at bounding box center [1501, 297] width 16 height 16
